Goal: Task Accomplishment & Management: Use online tool/utility

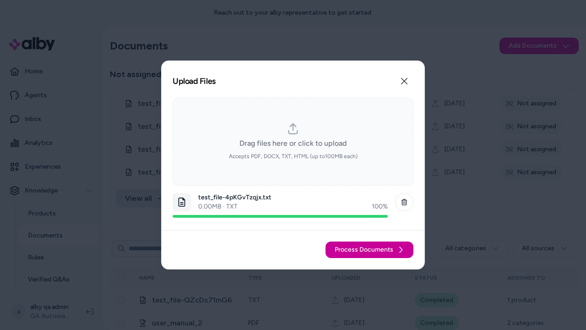
click at [370, 250] on span "Process Documents" at bounding box center [364, 249] width 59 height 9
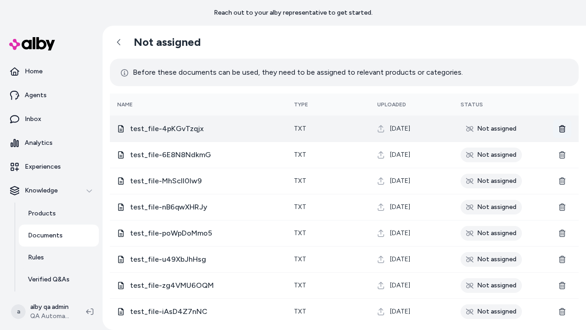
click at [562, 128] on icon at bounding box center [562, 128] width 6 height 7
